Goal: Task Accomplishment & Management: Manage account settings

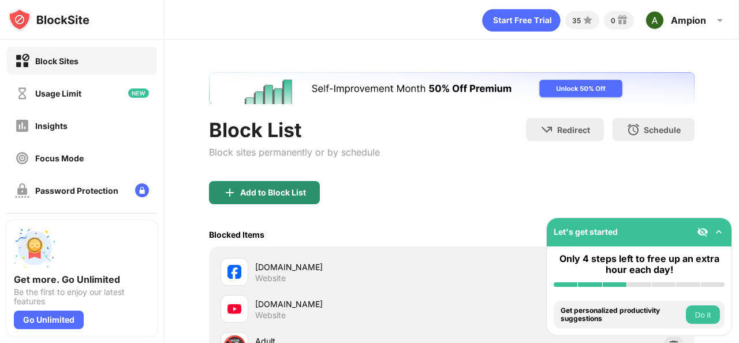
scroll to position [158, 0]
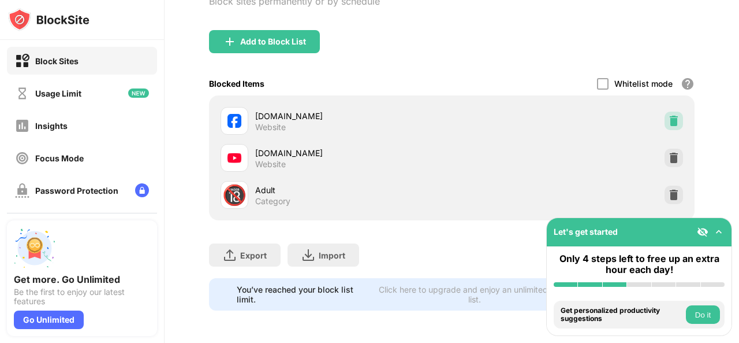
click at [665, 111] on div at bounding box center [674, 120] width 18 height 18
